Goal: Information Seeking & Learning: Learn about a topic

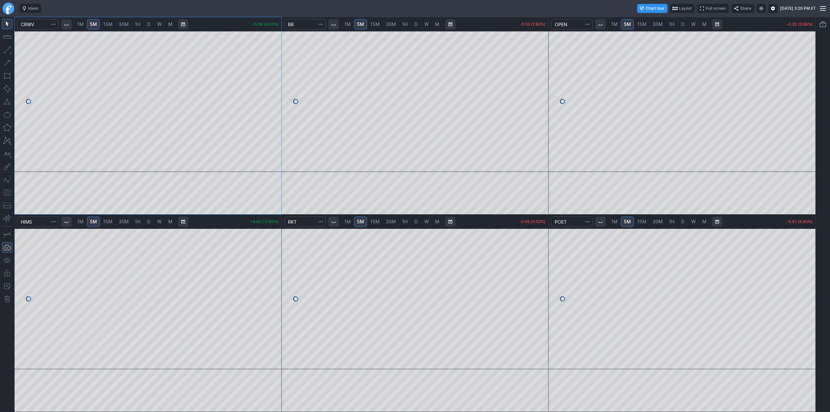
click at [150, 23] on link "D" at bounding box center [149, 24] width 10 height 10
click at [95, 23] on span "5M" at bounding box center [93, 24] width 7 height 6
click at [407, 23] on link "1H" at bounding box center [404, 24] width 11 height 10
click at [414, 24] on span "D" at bounding box center [415, 24] width 3 height 6
click at [360, 24] on span "5M" at bounding box center [360, 24] width 7 height 6
